Goal: Check status: Check status

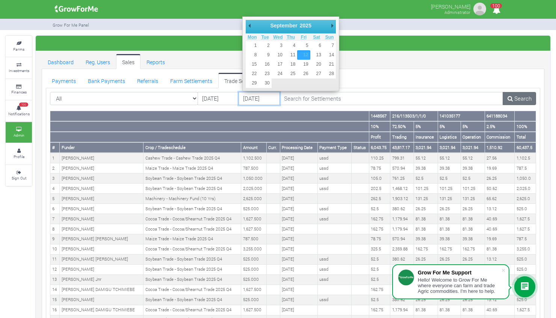
click at [250, 95] on input "12/09/2025" at bounding box center [259, 99] width 41 height 14
type input "13/09/2025"
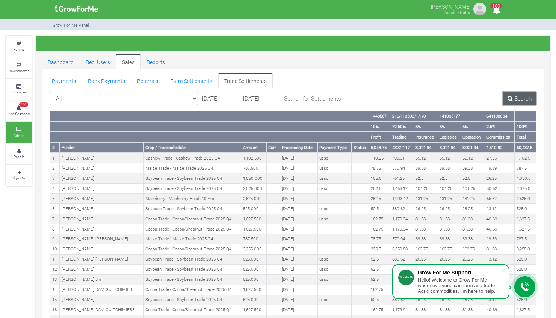
click at [512, 99] on icon at bounding box center [510, 99] width 5 height 6
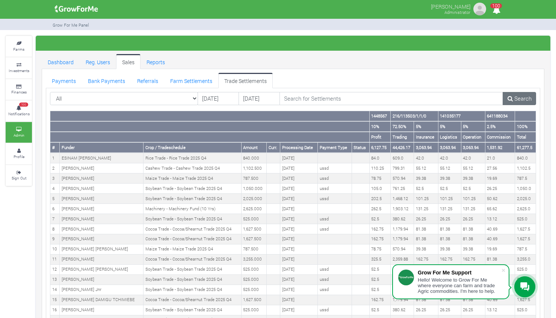
scroll to position [283, 0]
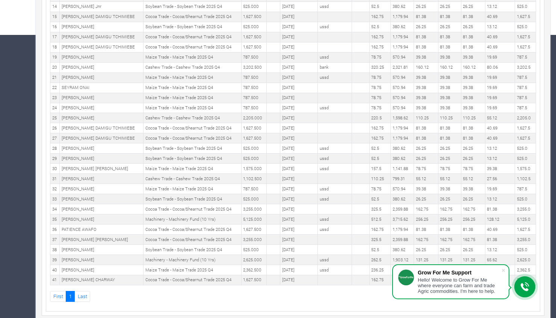
click at [458, 127] on td "81.38" at bounding box center [449, 128] width 23 height 10
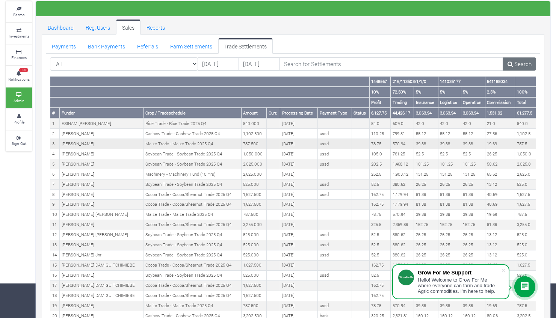
scroll to position [34, 0]
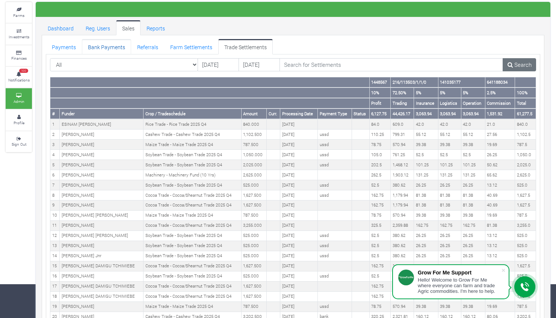
click at [91, 44] on link "Bank Payments" at bounding box center [106, 46] width 49 height 15
